Goal: Use online tool/utility: Utilize a website feature to perform a specific function

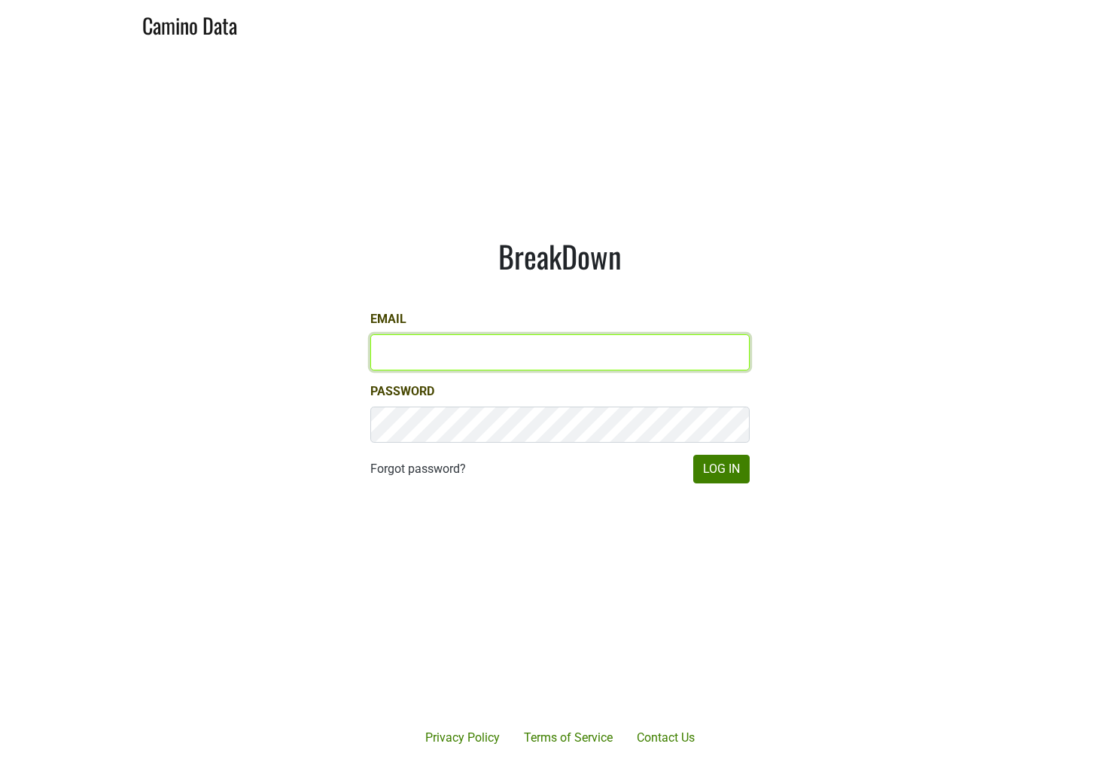
type input "cb@natterjack.com"
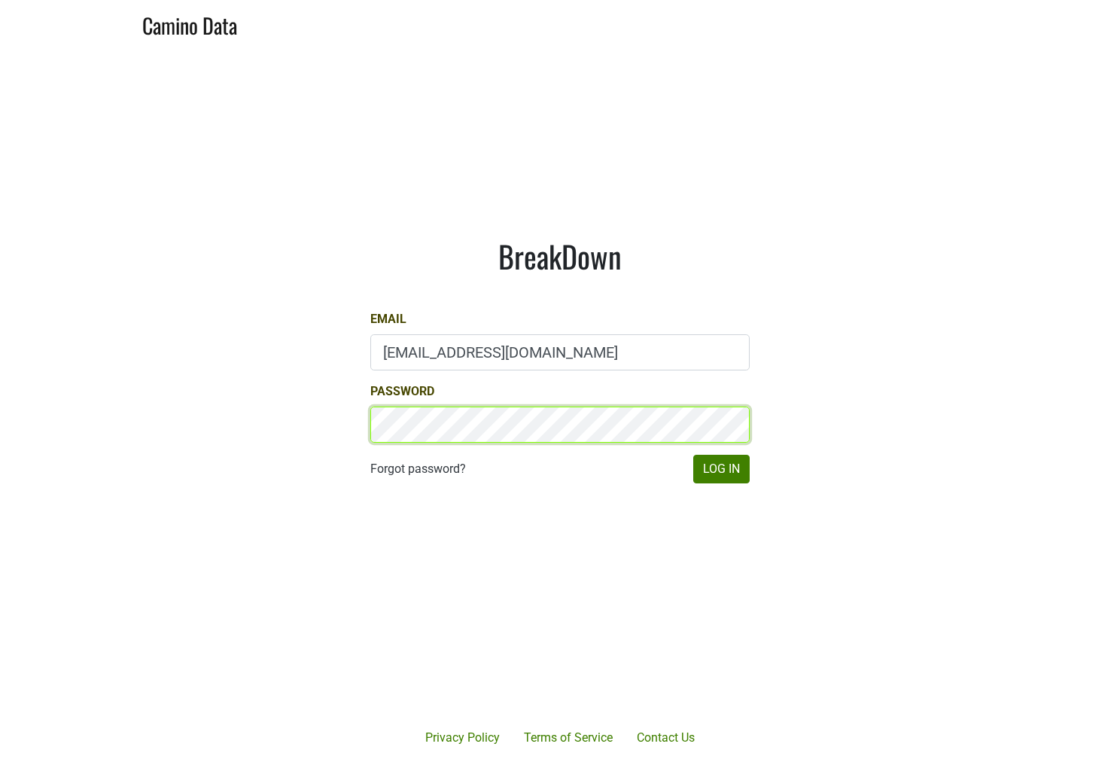
click at [721, 468] on button "Log In" at bounding box center [721, 469] width 56 height 29
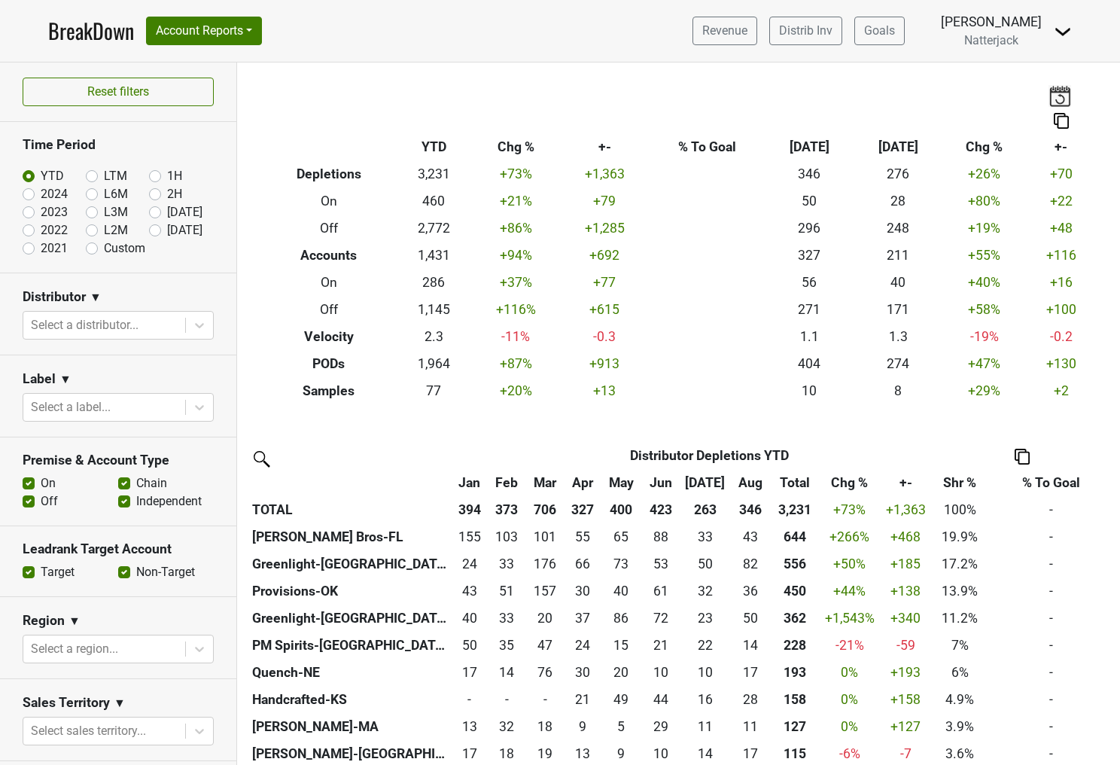
click at [41, 503] on label "Off" at bounding box center [49, 501] width 17 height 18
click at [25, 503] on input "Off" at bounding box center [29, 499] width 12 height 15
checkbox input "false"
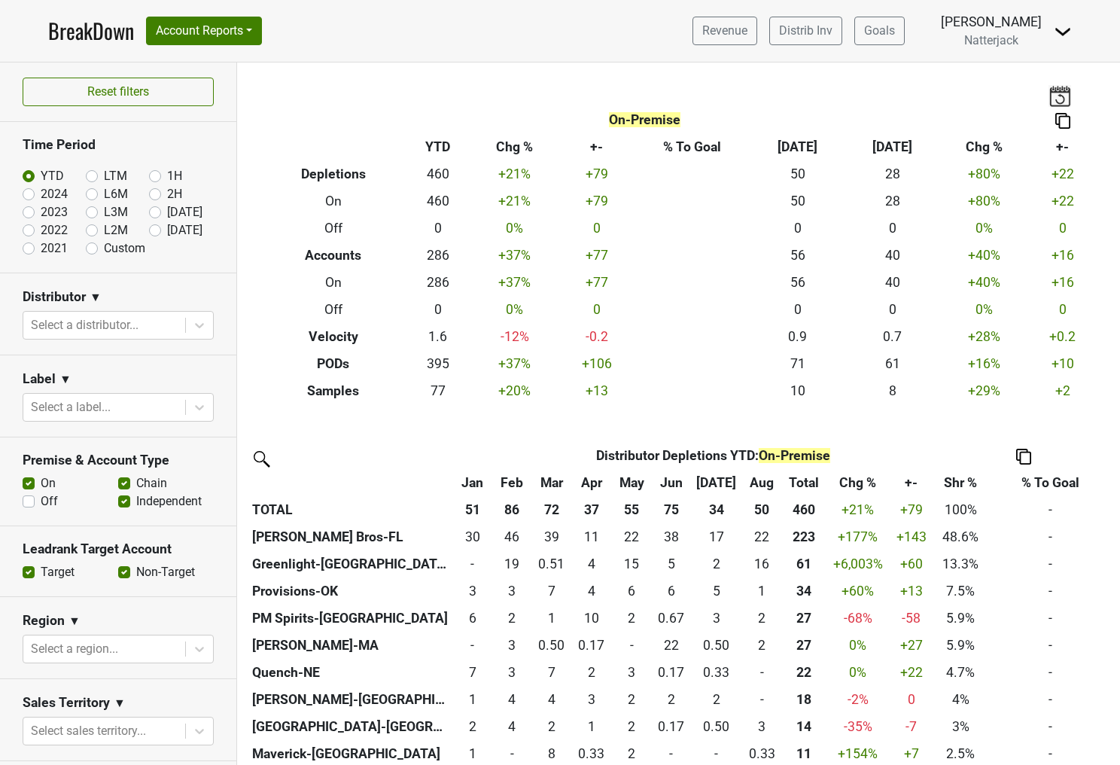
click at [136, 503] on label "Independent" at bounding box center [168, 501] width 65 height 18
click at [128, 503] on input "Independent" at bounding box center [124, 499] width 12 height 15
checkbox input "false"
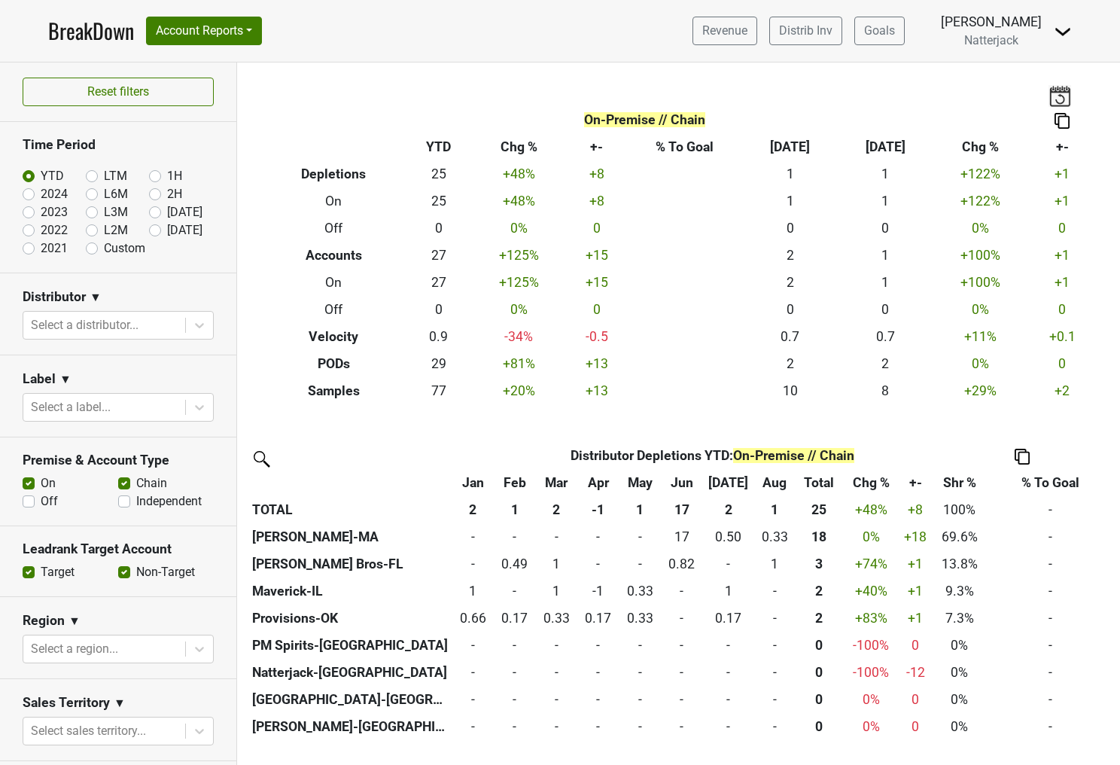
click at [136, 485] on label "Chain" at bounding box center [151, 483] width 31 height 18
click at [127, 485] on input "Chain" at bounding box center [124, 481] width 12 height 15
checkbox input "false"
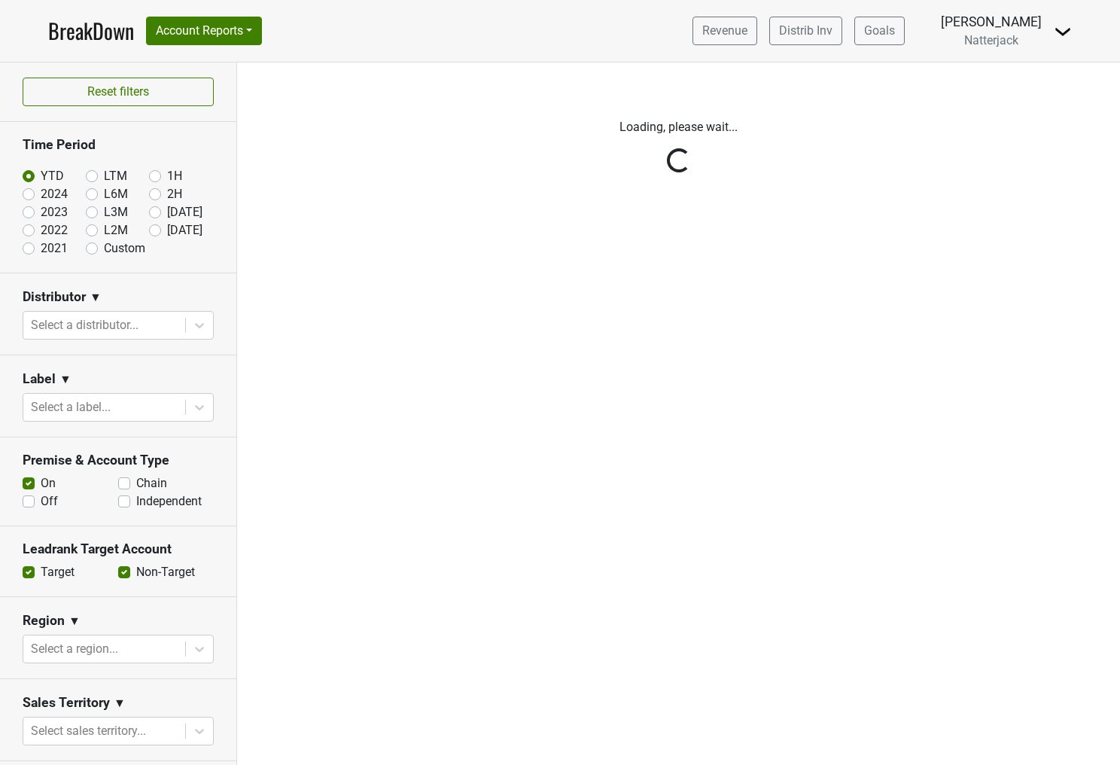
click at [196, 326] on div "Reset filters Time Period YTD LTM 1H 2024 L6M 2H 2023 L3M Aug '25 2022 L2M Sep …" at bounding box center [118, 413] width 237 height 702
click at [204, 322] on div "Reset filters Time Period YTD LTM 1H 2024 L6M 2H 2023 L3M Aug '25 2022 L2M Sep …" at bounding box center [118, 413] width 237 height 702
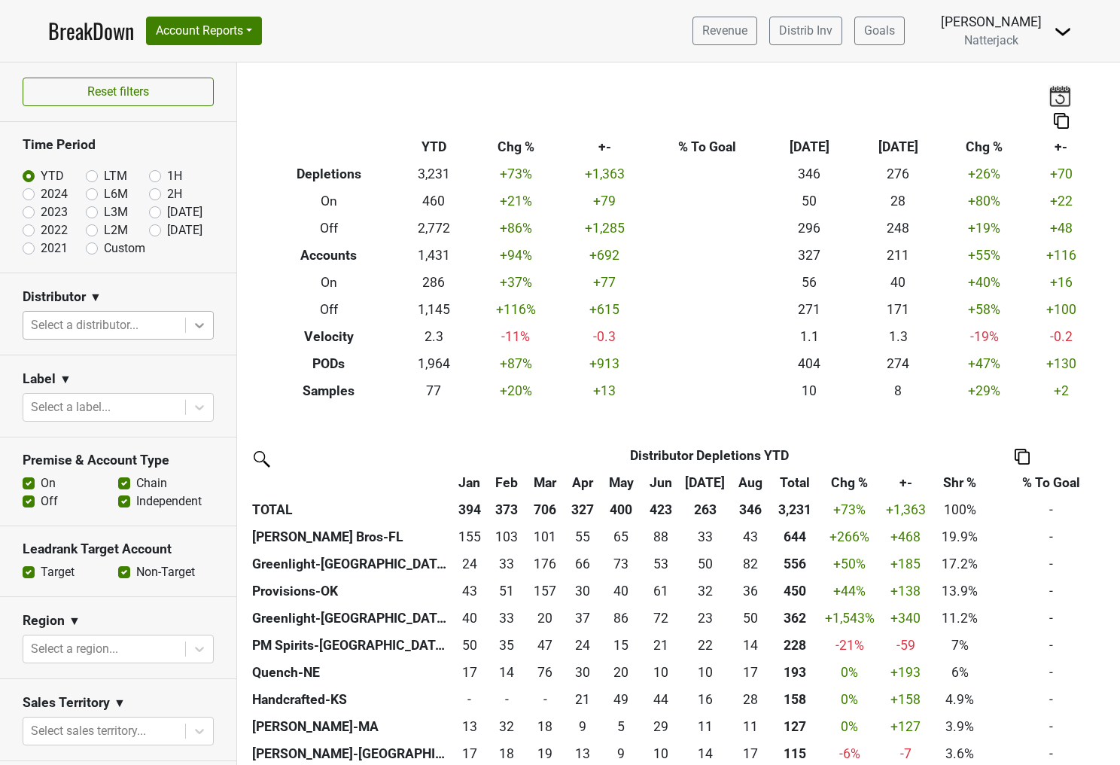
click at [205, 319] on icon at bounding box center [199, 325] width 15 height 15
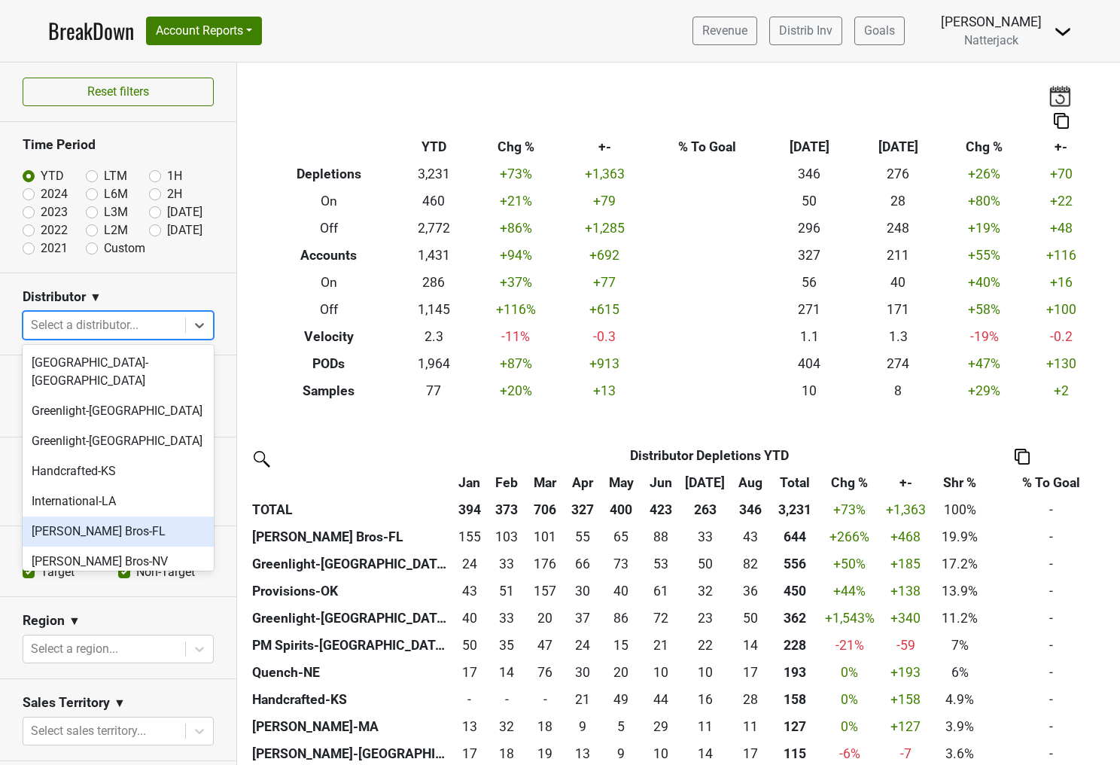
click at [131, 516] on div "[PERSON_NAME] Bros-FL" at bounding box center [118, 531] width 191 height 30
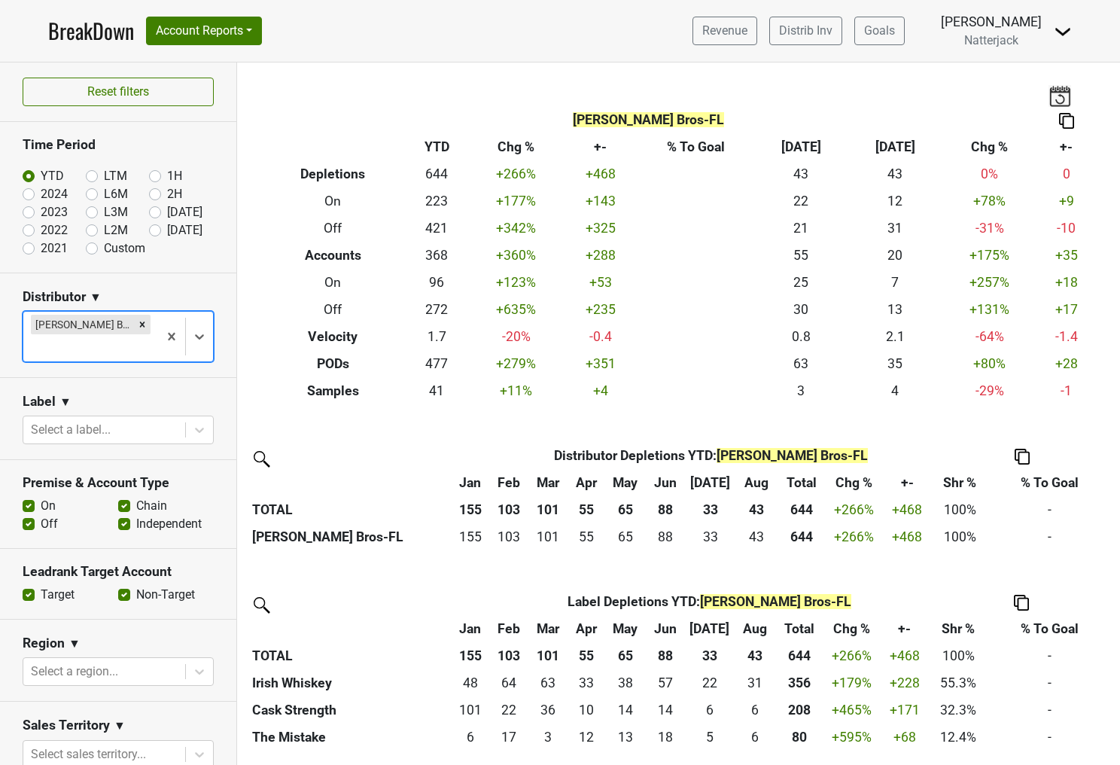
click at [136, 515] on label "Independent" at bounding box center [168, 524] width 65 height 18
click at [120, 515] on input "Independent" at bounding box center [124, 522] width 12 height 15
checkbox input "false"
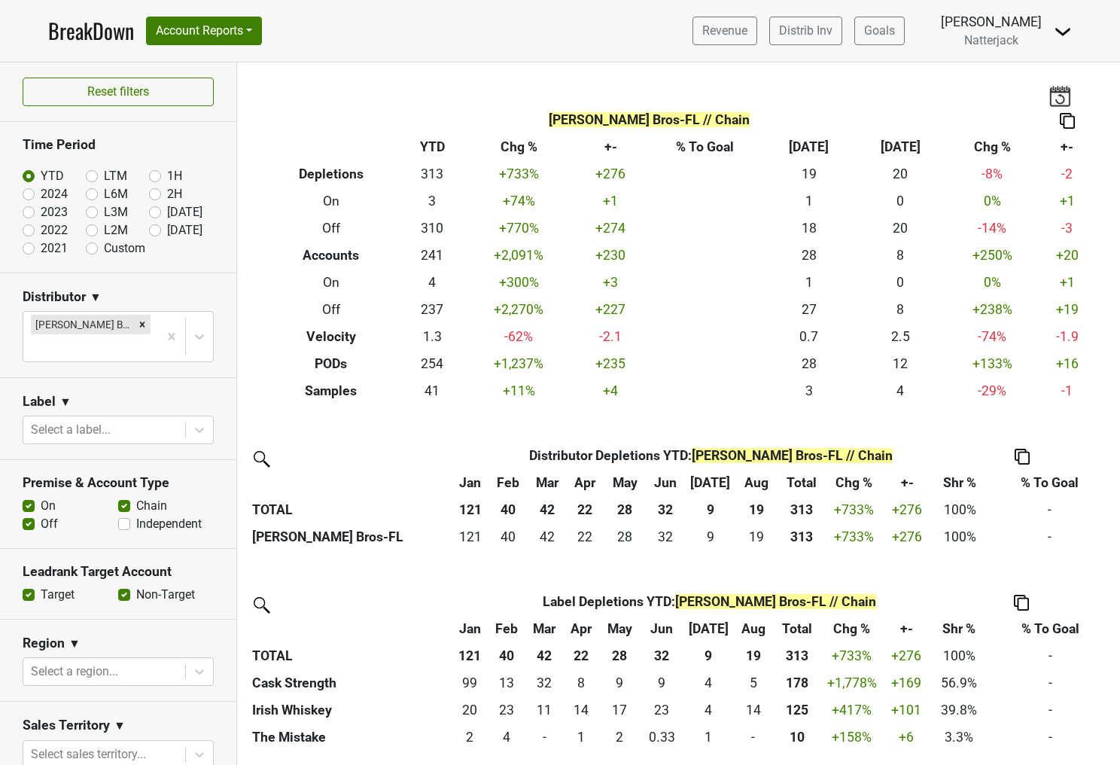
click at [136, 497] on label "Chain" at bounding box center [151, 506] width 31 height 18
click at [127, 497] on input "Chain" at bounding box center [124, 504] width 12 height 15
checkbox input "false"
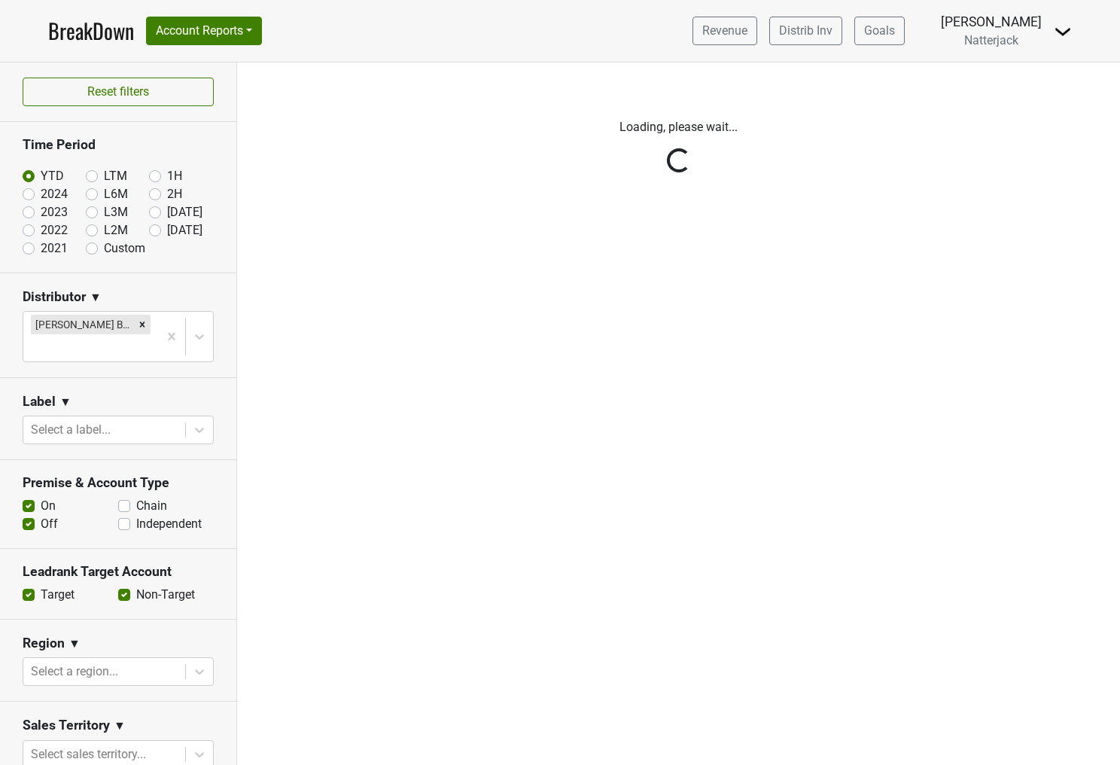
click at [29, 500] on div "Reset filters Time Period YTD LTM 1H 2024 L6M 2H 2023 L3M Aug '25 2022 L2M Sep …" at bounding box center [118, 413] width 237 height 702
click at [29, 498] on div "Reset filters Time Period YTD LTM 1H 2024 L6M 2H 2023 L3M Aug '25 2022 L2M Sep …" at bounding box center [118, 413] width 237 height 702
click at [122, 485] on div "Reset filters Time Period YTD LTM 1H 2024 L6M 2H 2023 L3M Aug '25 2022 L2M Sep …" at bounding box center [118, 413] width 237 height 702
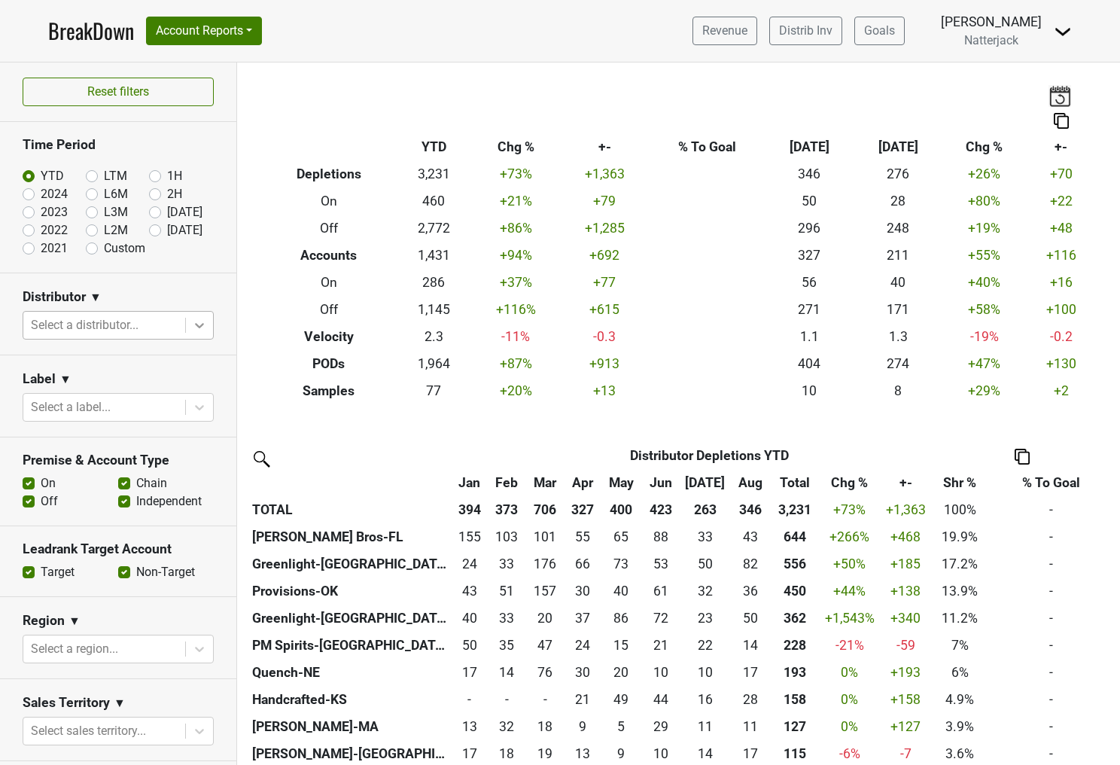
click at [200, 318] on icon at bounding box center [199, 325] width 15 height 15
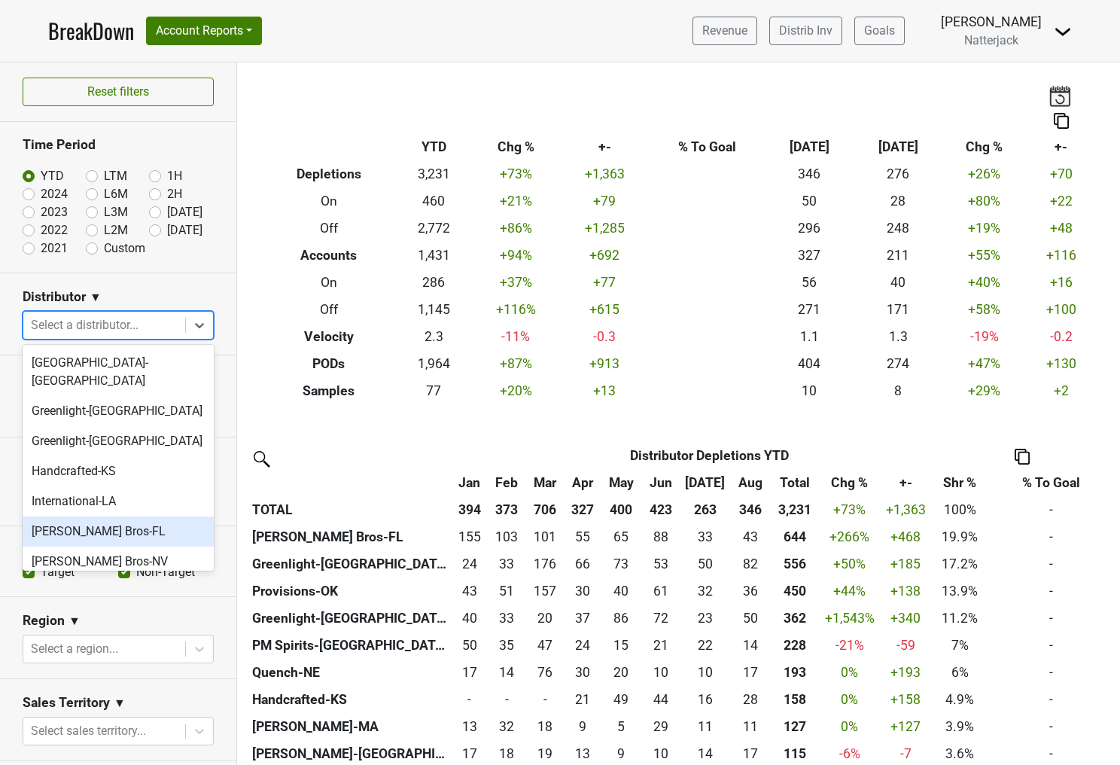
click at [93, 516] on div "Johnson Bros-FL" at bounding box center [118, 531] width 191 height 30
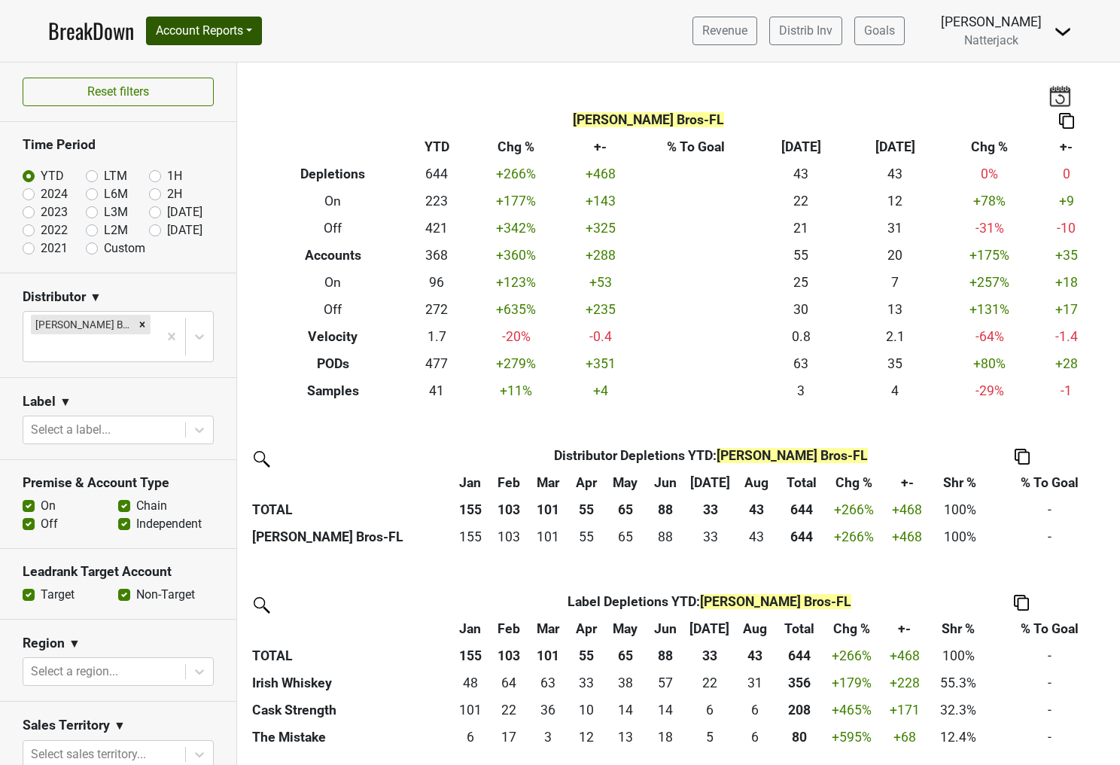
click at [245, 23] on button "Account Reports" at bounding box center [204, 31] width 116 height 29
click at [208, 56] on link "SuperRanker" at bounding box center [213, 65] width 133 height 24
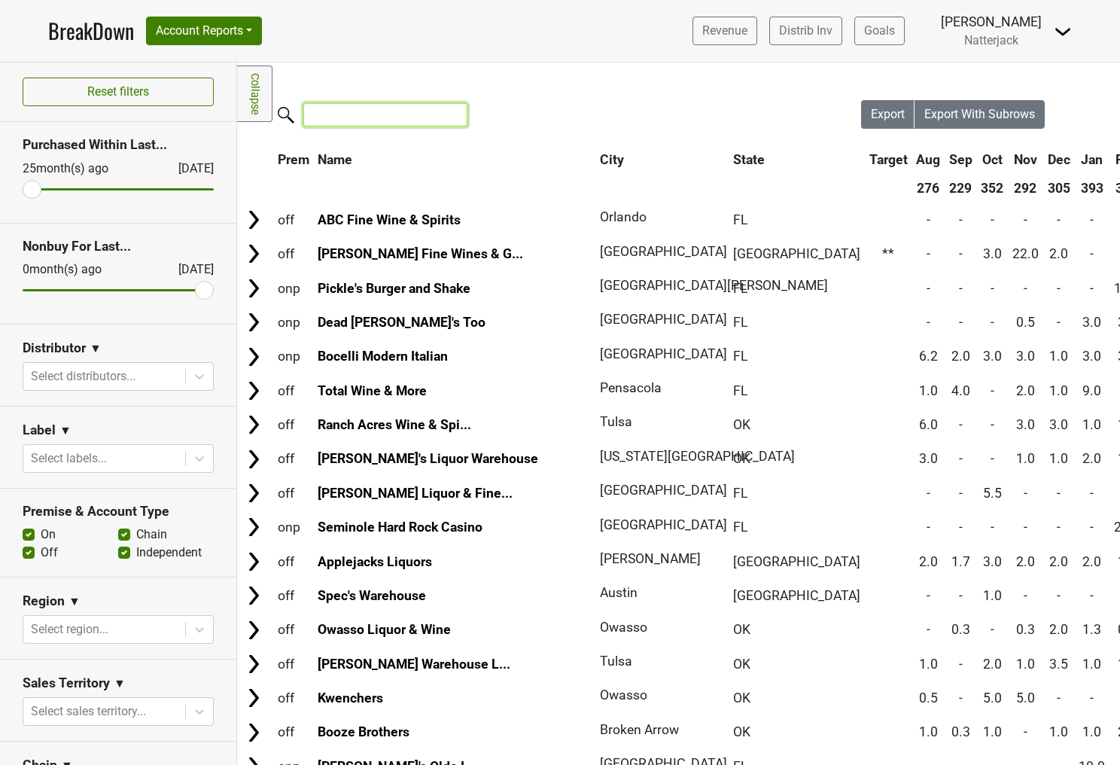
click at [375, 115] on input "search" at bounding box center [385, 114] width 164 height 23
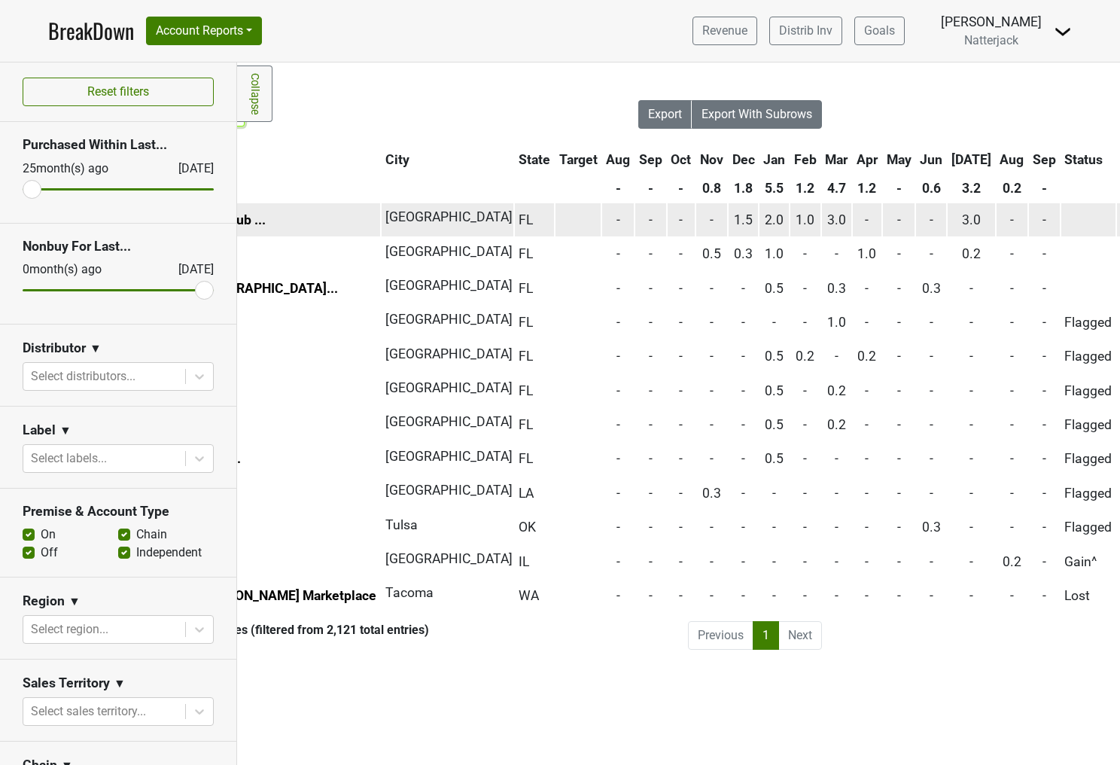
scroll to position [0, 221]
type input "[PERSON_NAME]"
drag, startPoint x: 630, startPoint y: 218, endPoint x: 718, endPoint y: 234, distance: 89.5
click at [718, 234] on tr "onp [PERSON_NAME] Irish Pub ... [GEOGRAPHIC_DATA] [GEOGRAPHIC_DATA] - - - - 1.5…" at bounding box center [1009, 219] width 1984 height 32
click at [797, 218] on span "1.0" at bounding box center [806, 219] width 19 height 15
